Goal: Transaction & Acquisition: Book appointment/travel/reservation

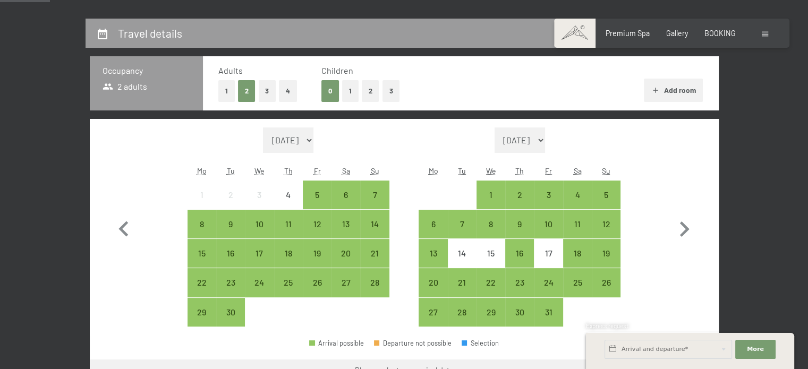
scroll to position [224, 0]
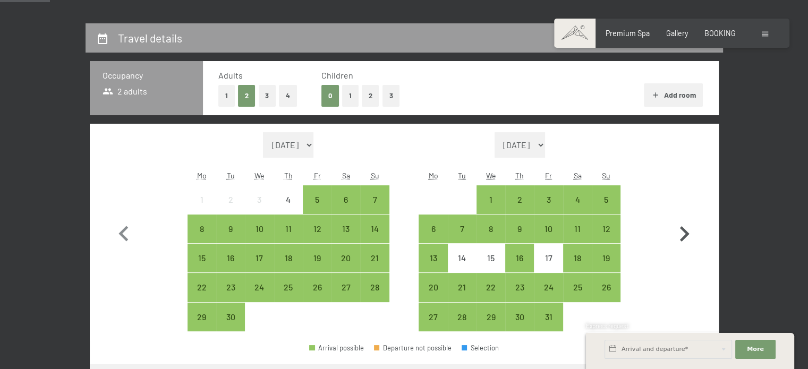
click at [684, 231] on icon "button" at bounding box center [685, 233] width 10 height 15
select select "[DATE]"
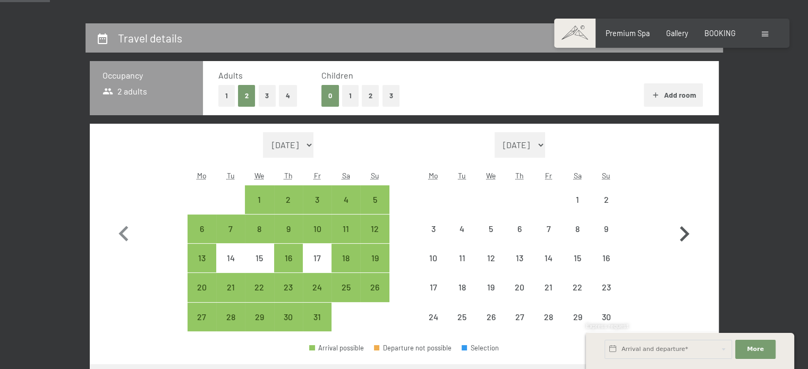
click at [684, 231] on icon "button" at bounding box center [685, 233] width 10 height 15
select select "[DATE]"
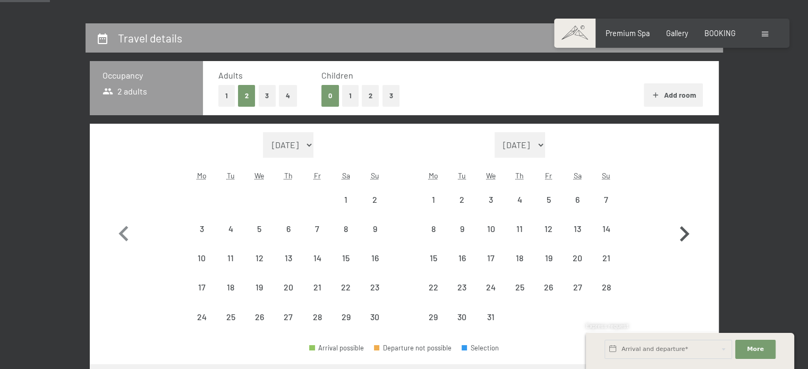
select select "[DATE]"
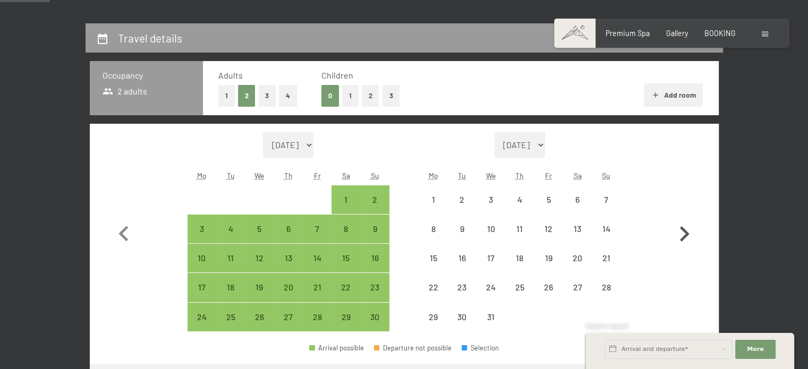
select select "[DATE]"
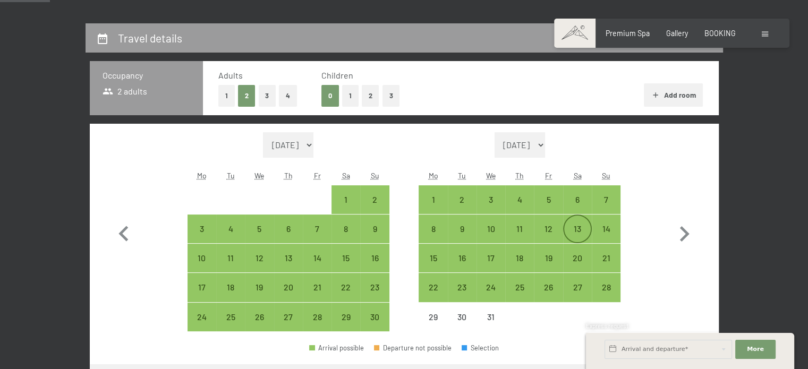
click at [579, 226] on div "13" at bounding box center [577, 238] width 27 height 27
select select "[DATE]"
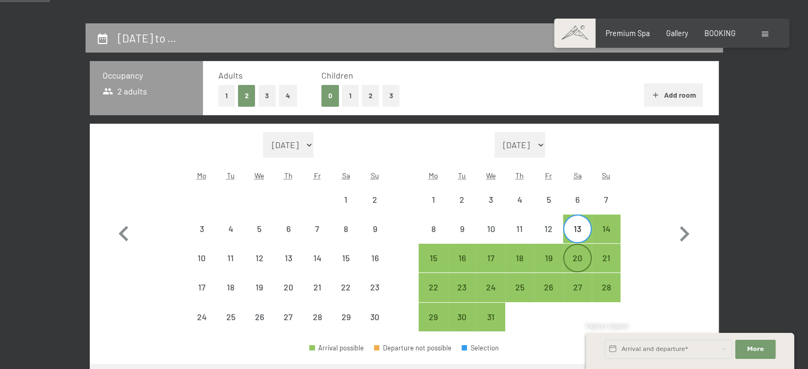
click at [577, 261] on div "20" at bounding box center [577, 267] width 27 height 27
select select "[DATE]"
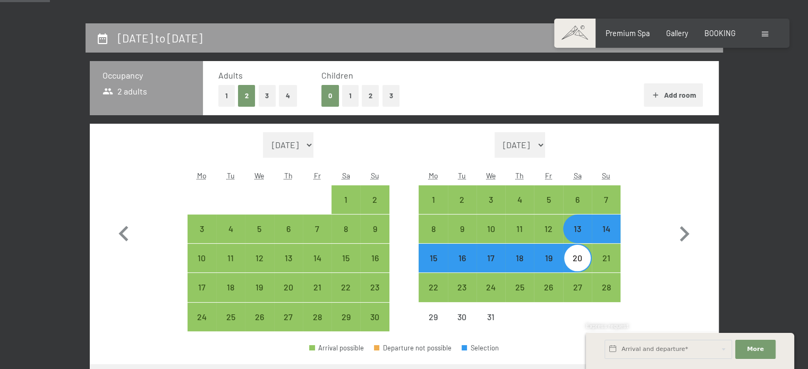
click at [266, 96] on button "3" at bounding box center [268, 96] width 18 height 22
select select "[DATE]"
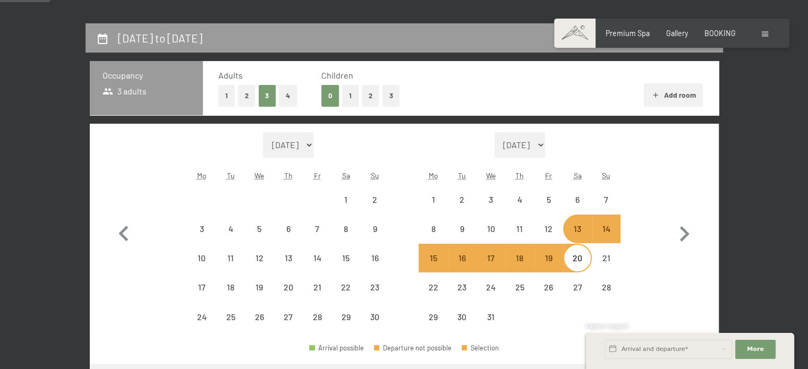
select select "[DATE]"
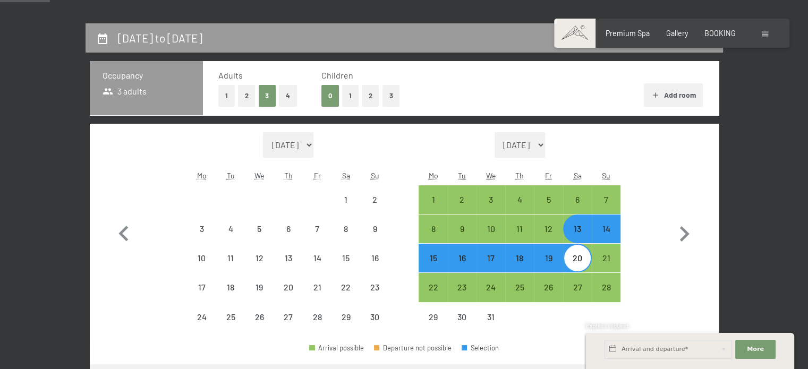
select select "[DATE]"
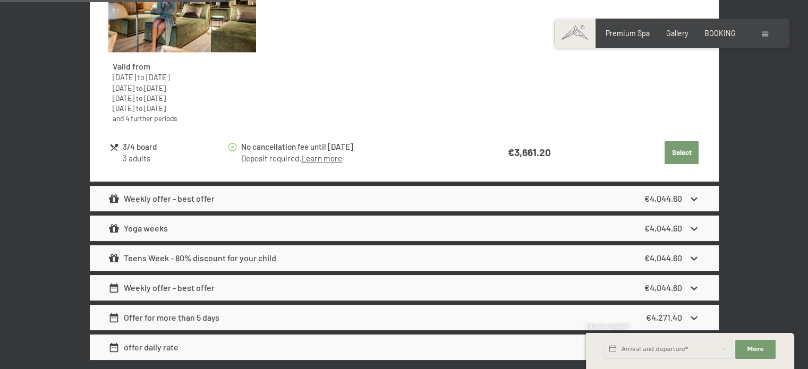
scroll to position [0, 0]
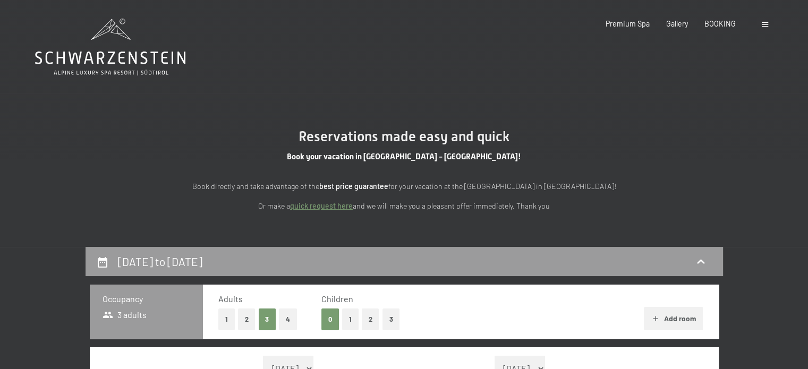
click at [229, 318] on button "1" at bounding box center [226, 320] width 16 height 22
select select "[DATE]"
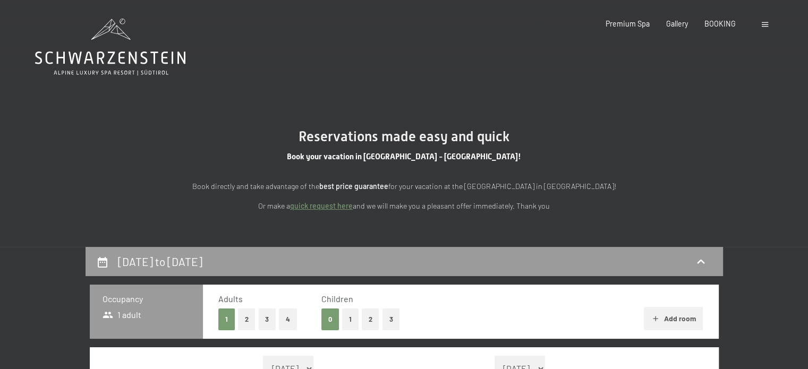
select select "[DATE]"
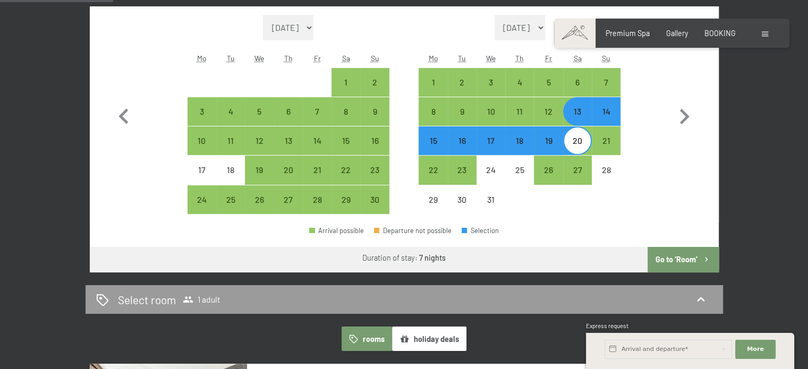
scroll to position [358, 0]
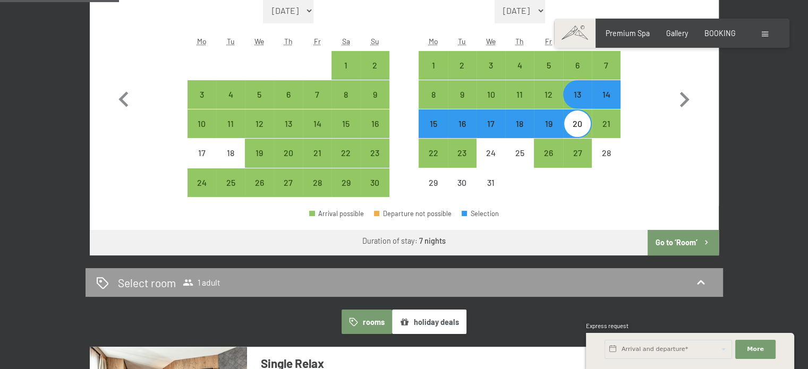
click at [671, 245] on button "Go to ‘Room’" at bounding box center [683, 243] width 71 height 26
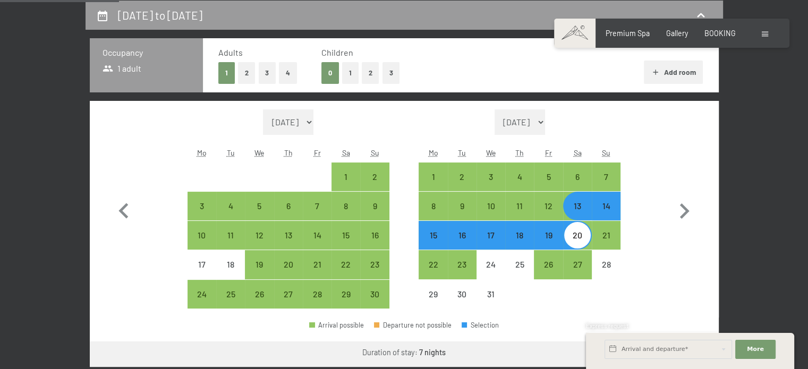
select select "[DATE]"
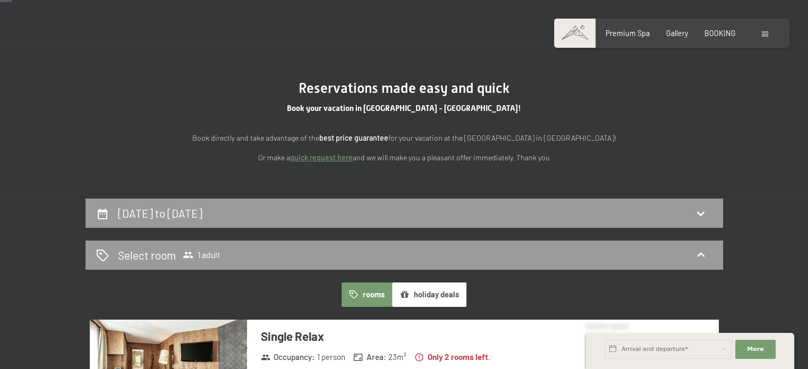
scroll to position [0, 0]
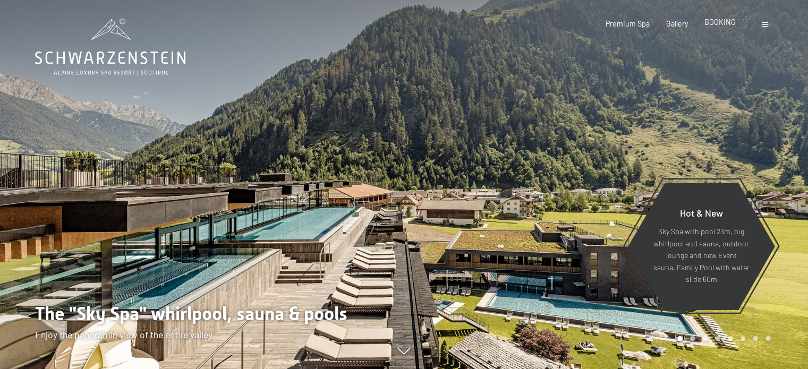
click at [727, 27] on span "BOOKING" at bounding box center [720, 22] width 31 height 9
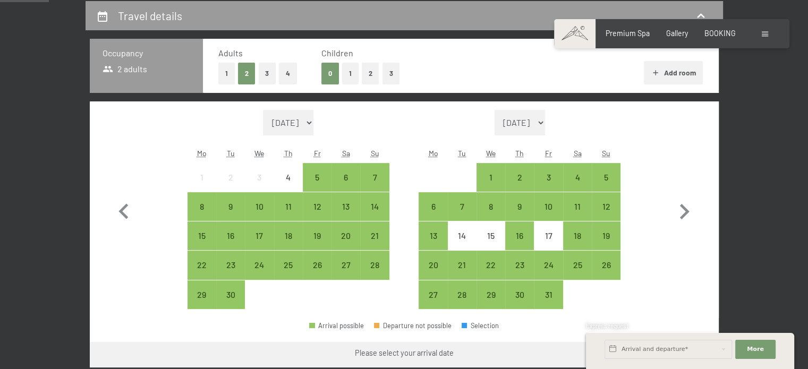
scroll to position [275, 0]
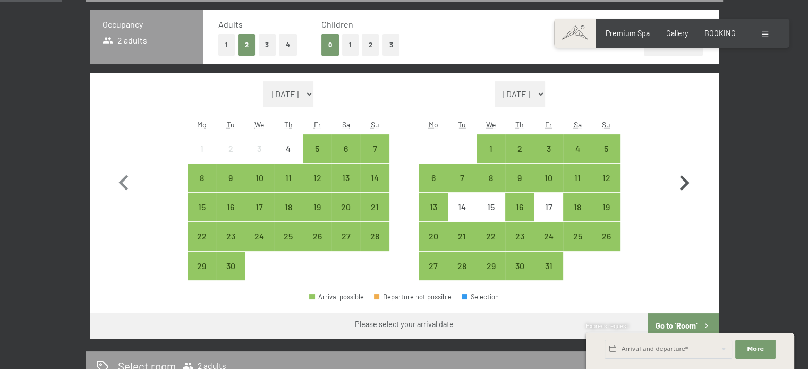
click at [682, 185] on icon "button" at bounding box center [685, 182] width 10 height 15
select select "[DATE]"
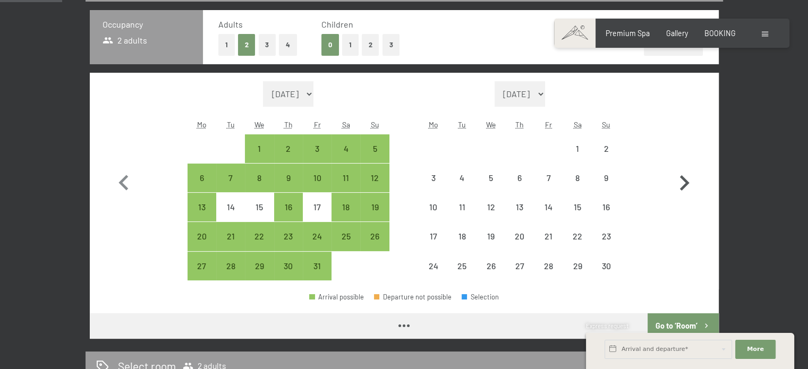
click at [682, 185] on icon "button" at bounding box center [685, 182] width 10 height 15
select select "[DATE]"
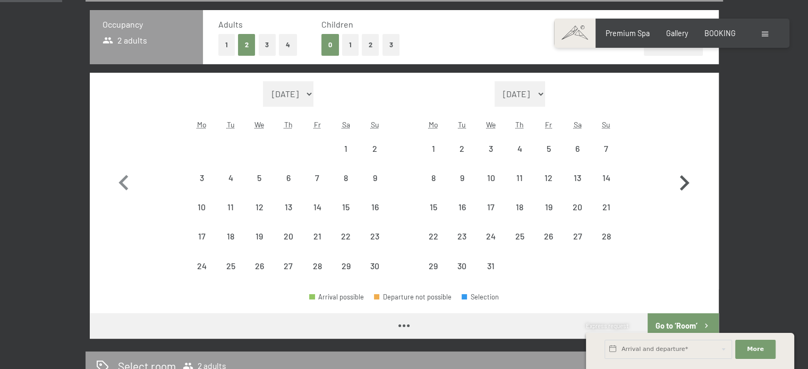
select select "[DATE]"
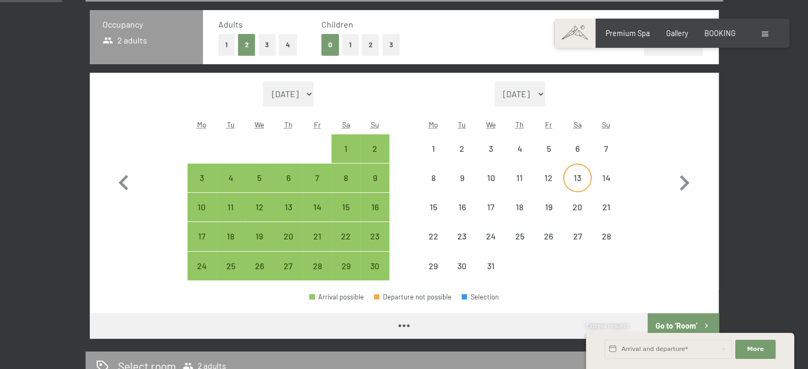
select select "[DATE]"
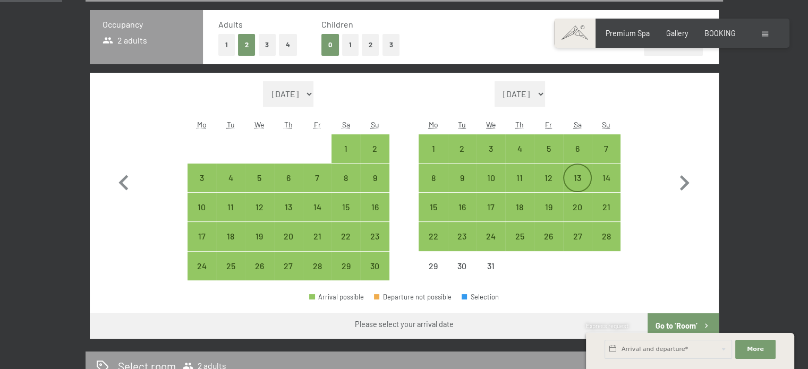
click at [576, 177] on div "13" at bounding box center [577, 187] width 27 height 27
select select "[DATE]"
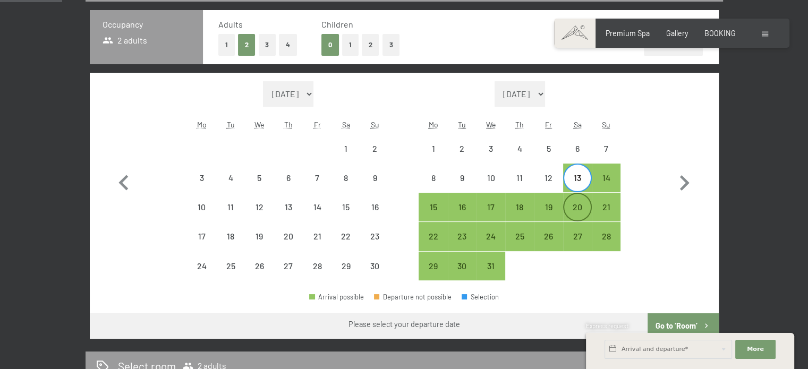
click at [576, 208] on div "20" at bounding box center [577, 216] width 27 height 27
select select "[DATE]"
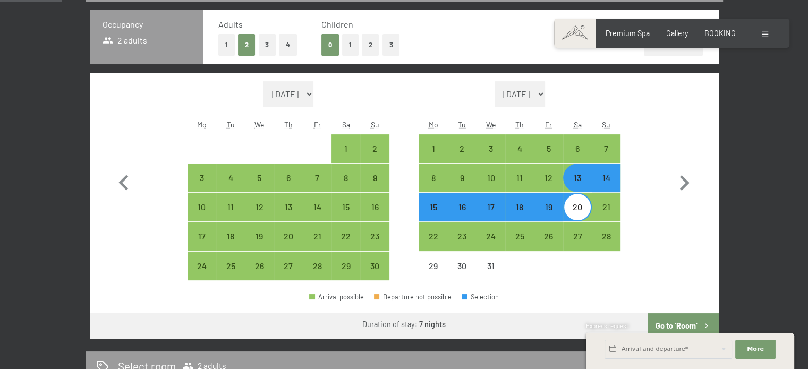
click at [683, 321] on button "Go to ‘Room’" at bounding box center [683, 327] width 71 height 26
select select "[DATE]"
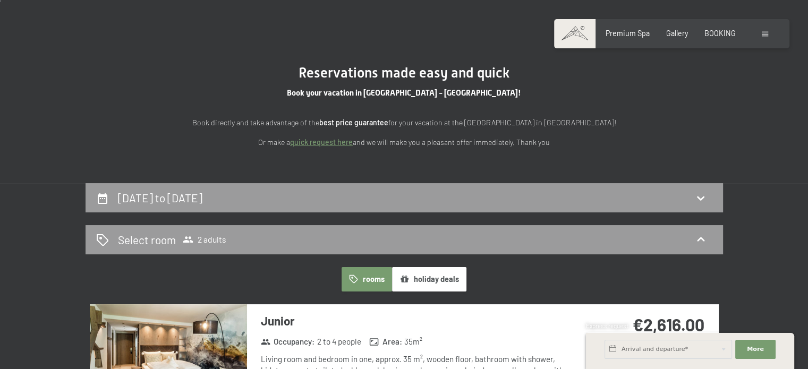
scroll to position [0, 0]
